Goal: Browse casually

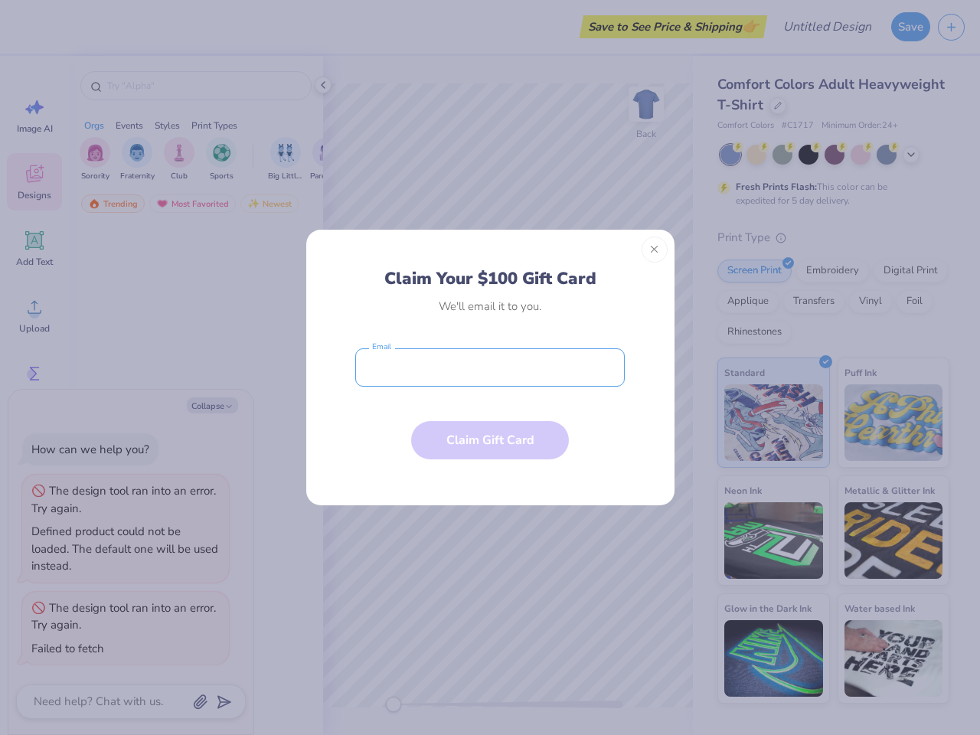
click at [490, 367] on input "email" at bounding box center [489, 367] width 269 height 38
click at [655, 250] on button "Close" at bounding box center [655, 250] width 26 height 26
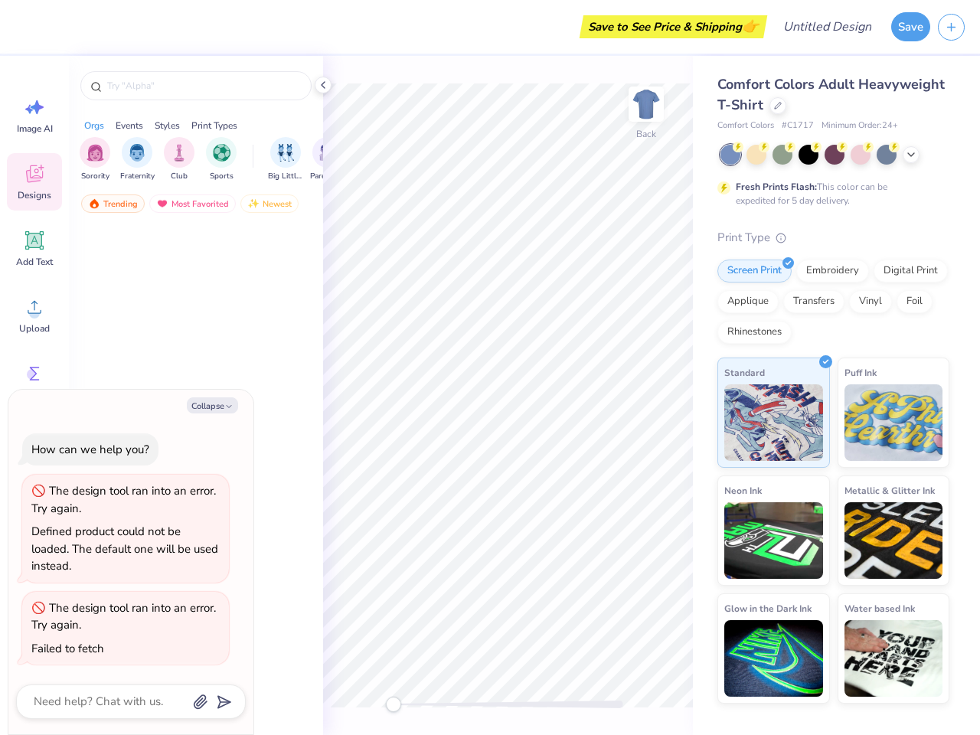
type textarea "x"
